Goal: Task Accomplishment & Management: Use online tool/utility

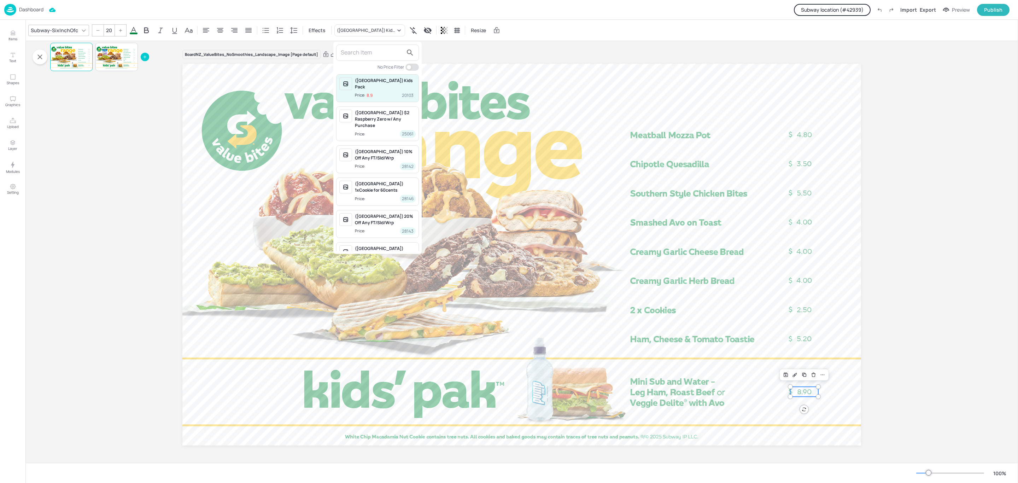
drag, startPoint x: 36, startPoint y: 6, endPoint x: 43, endPoint y: 5, distance: 7.1
click at [39, 5] on div at bounding box center [509, 241] width 1018 height 483
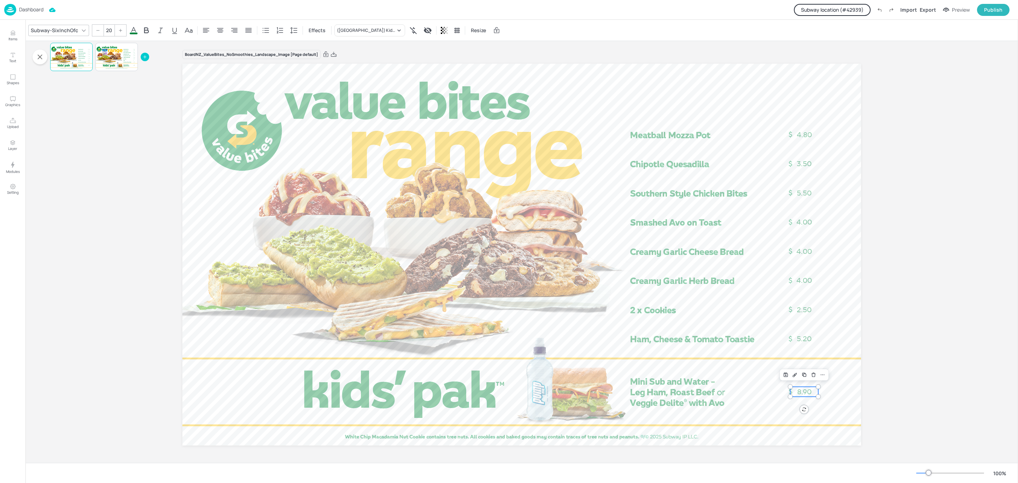
click at [33, 8] on p "Dashboard" at bounding box center [31, 9] width 24 height 5
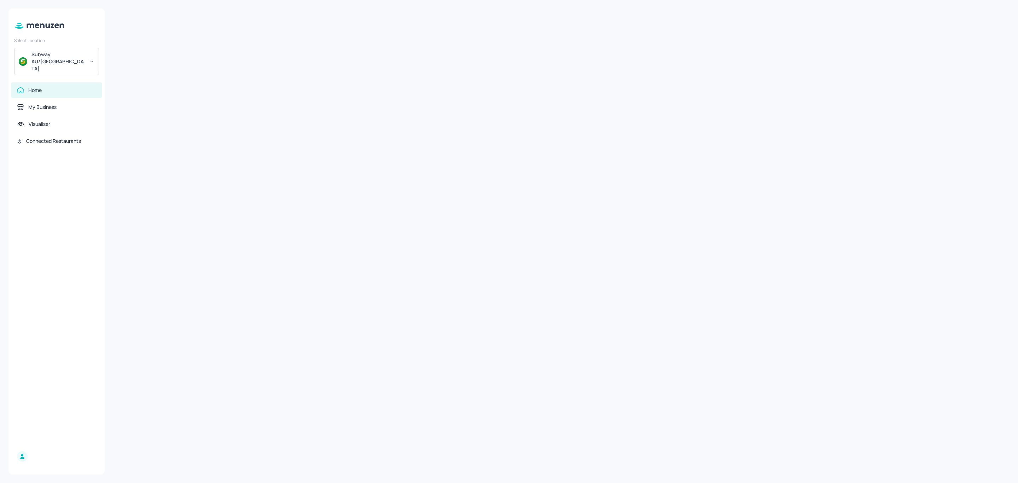
click at [91, 59] on icon at bounding box center [91, 61] width 5 height 5
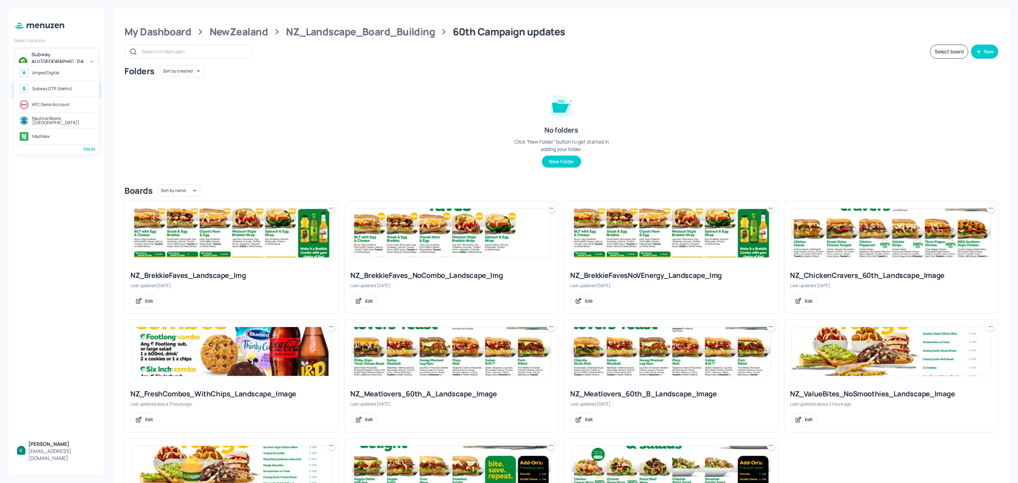
click at [861, 391] on div at bounding box center [509, 241] width 1018 height 483
click at [859, 394] on div "NZ_ValueBites_NoSmoothies_Landscape_Image" at bounding box center [891, 394] width 202 height 10
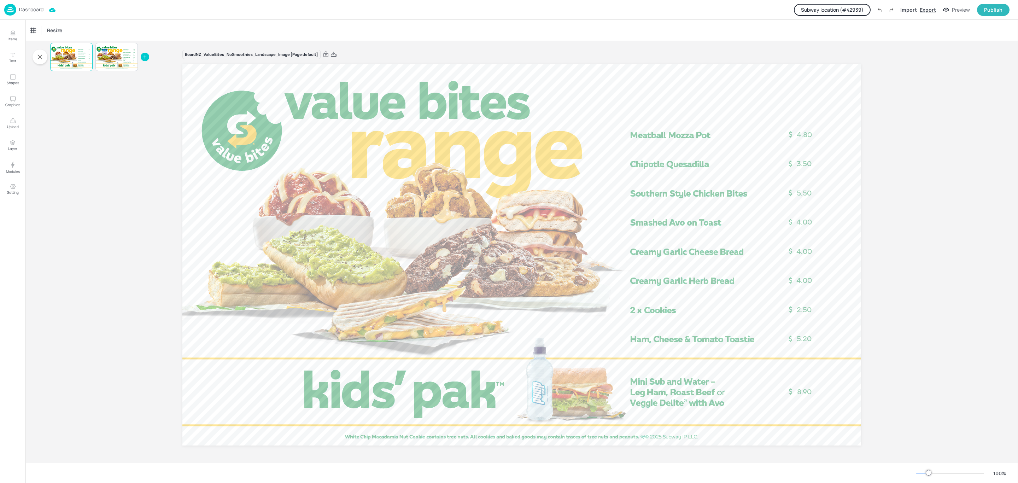
click at [925, 10] on div "Export" at bounding box center [928, 9] width 16 height 7
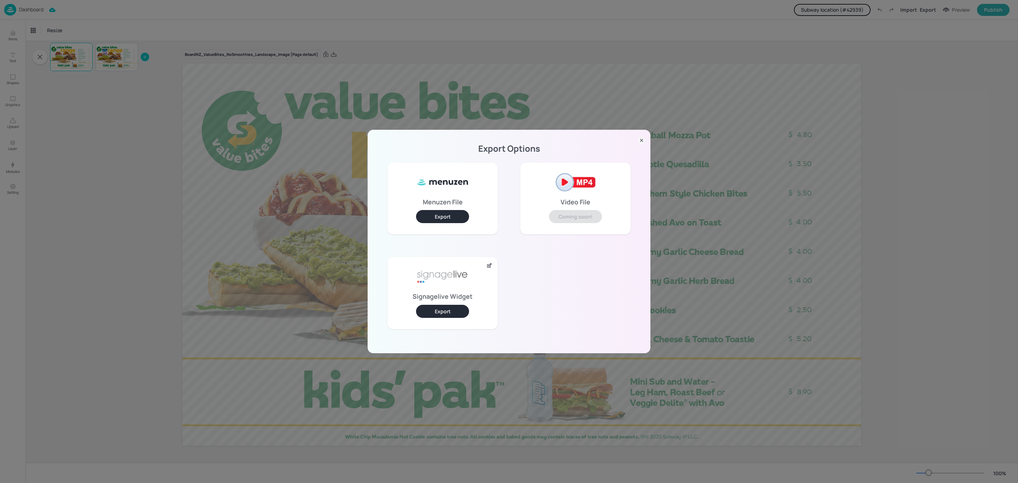
click at [453, 303] on div "Signagelive Widget Export" at bounding box center [443, 293] width 110 height 72
click at [452, 312] on button "Export" at bounding box center [442, 311] width 53 height 13
